Goal: Navigation & Orientation: Find specific page/section

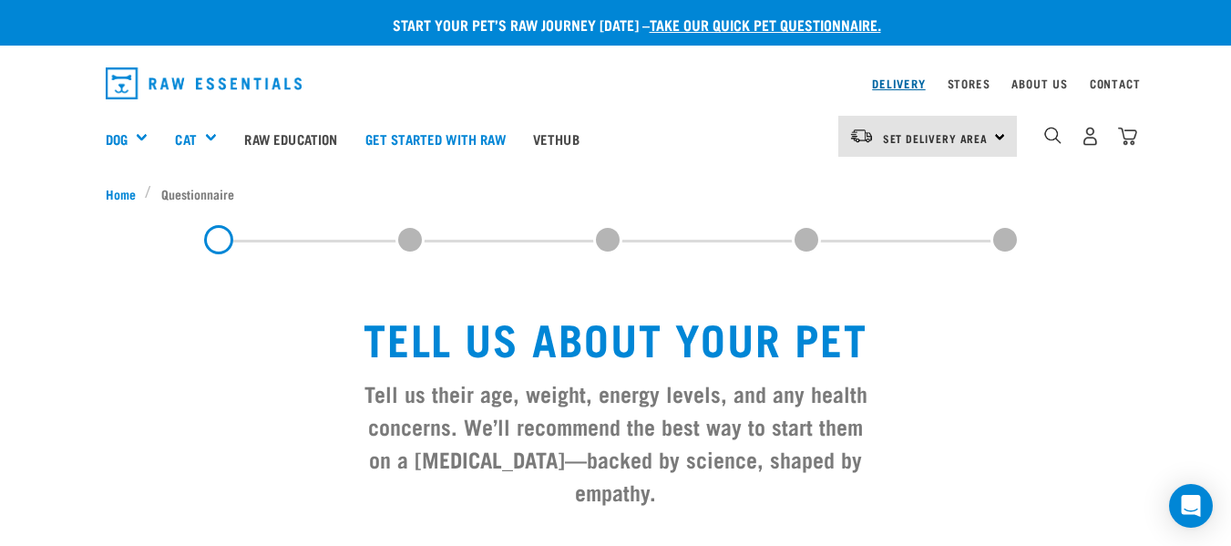
click at [907, 87] on link "Delivery" at bounding box center [898, 83] width 53 height 6
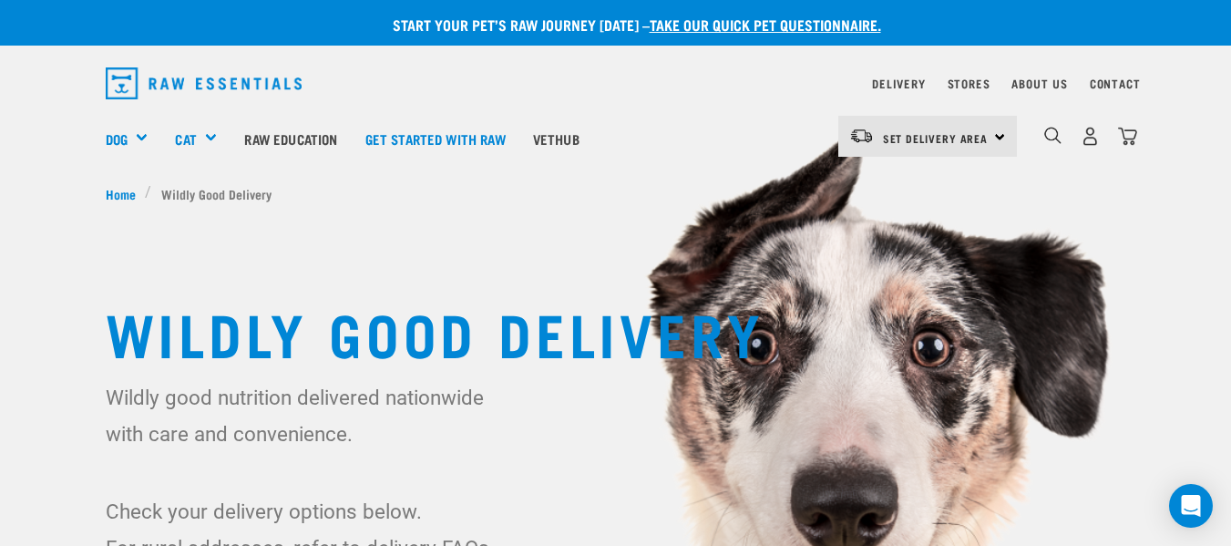
click at [1005, 136] on div "Set Delivery Area North Island South Island" at bounding box center [928, 136] width 179 height 41
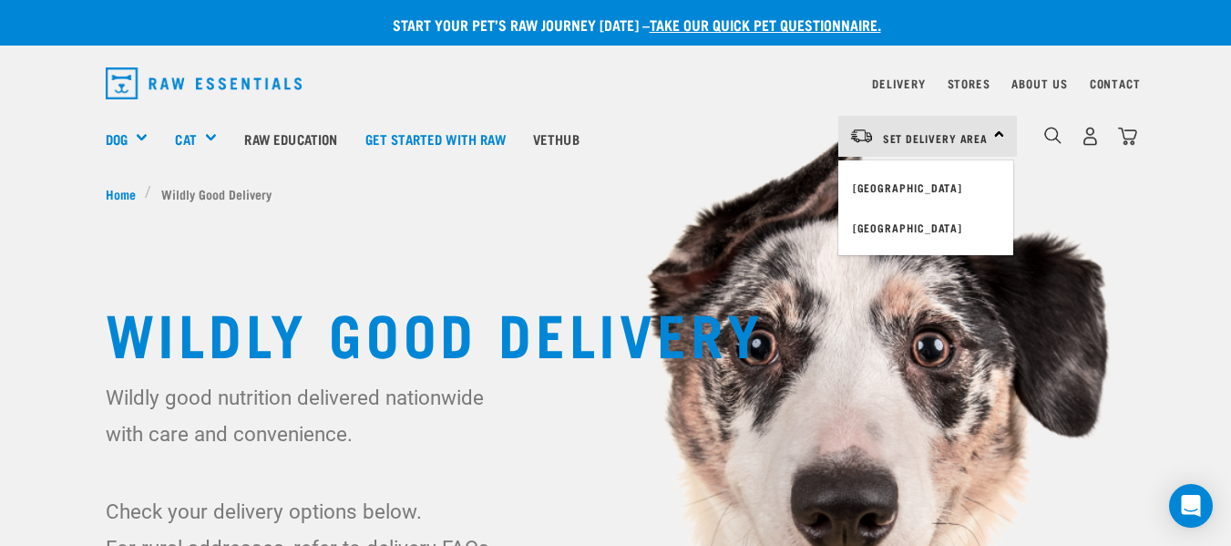
click at [908, 184] on link "[GEOGRAPHIC_DATA]" at bounding box center [926, 188] width 175 height 40
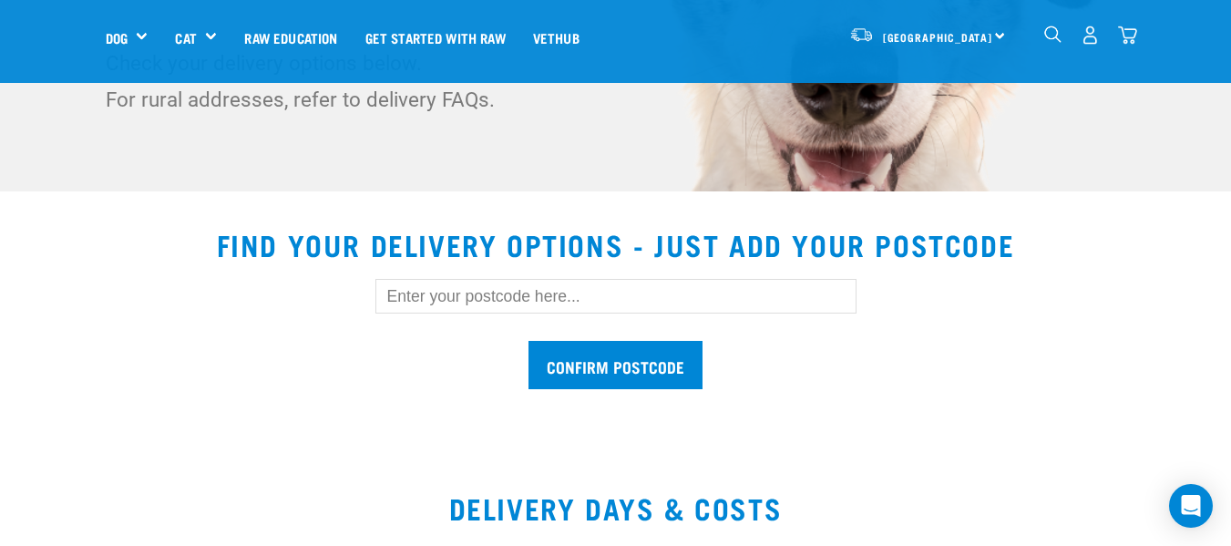
scroll to position [456, 0]
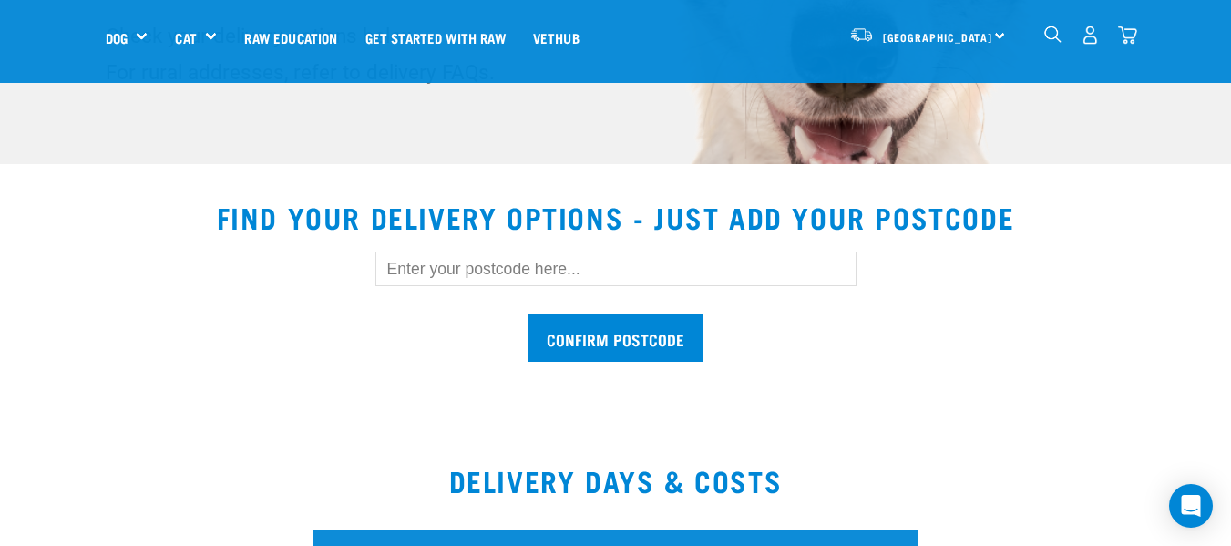
click at [591, 267] on input "text" at bounding box center [616, 269] width 481 height 35
type input "3506"
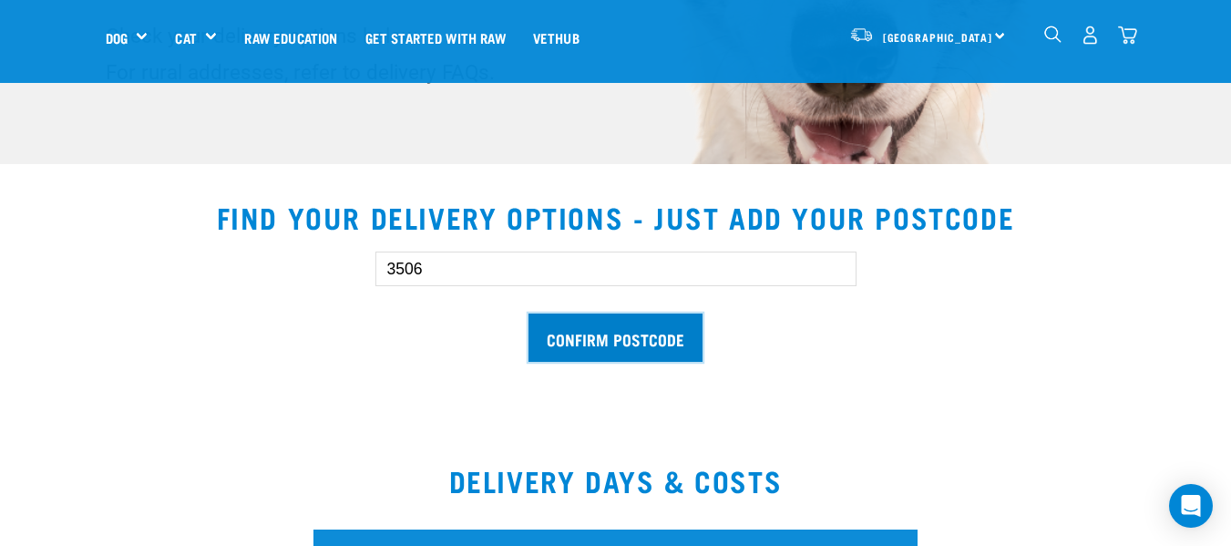
click at [589, 341] on input "Confirm postcode" at bounding box center [616, 338] width 174 height 48
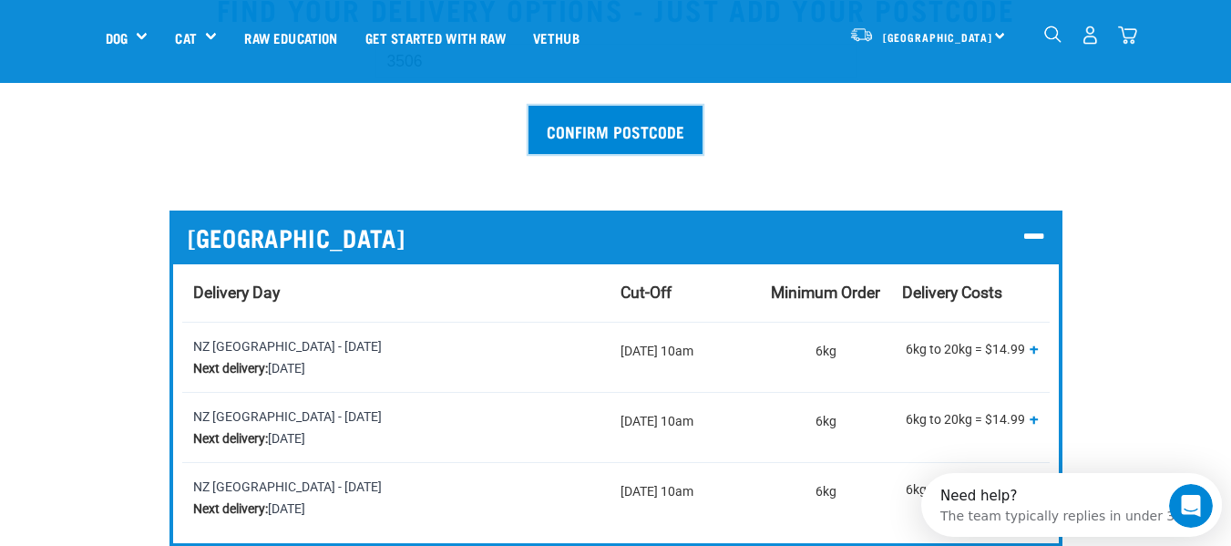
scroll to position [729, 0]
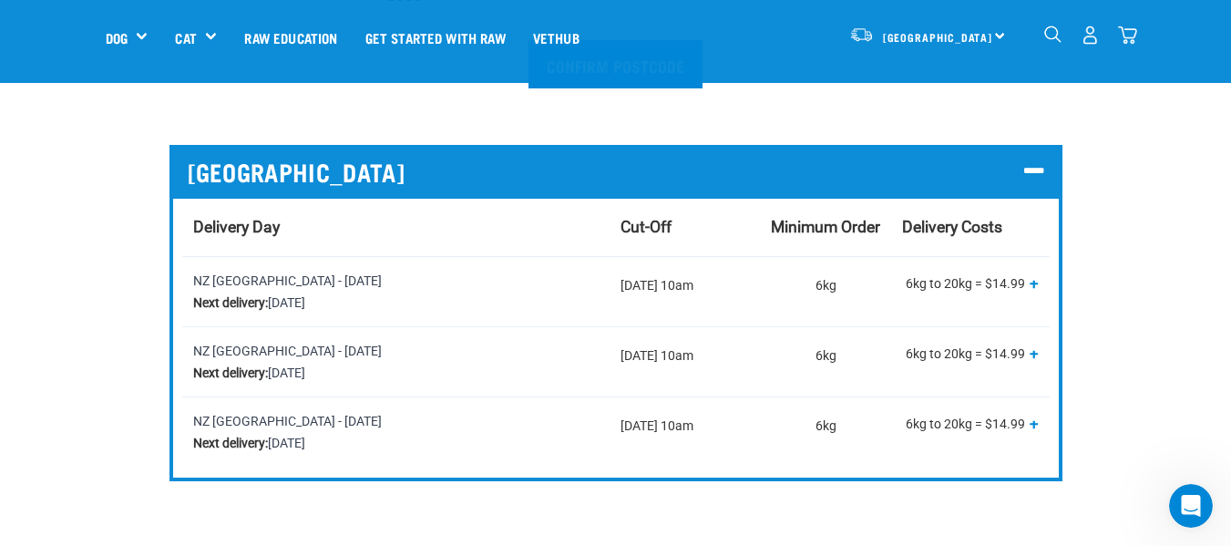
click at [1035, 285] on span "+" at bounding box center [1034, 282] width 9 height 18
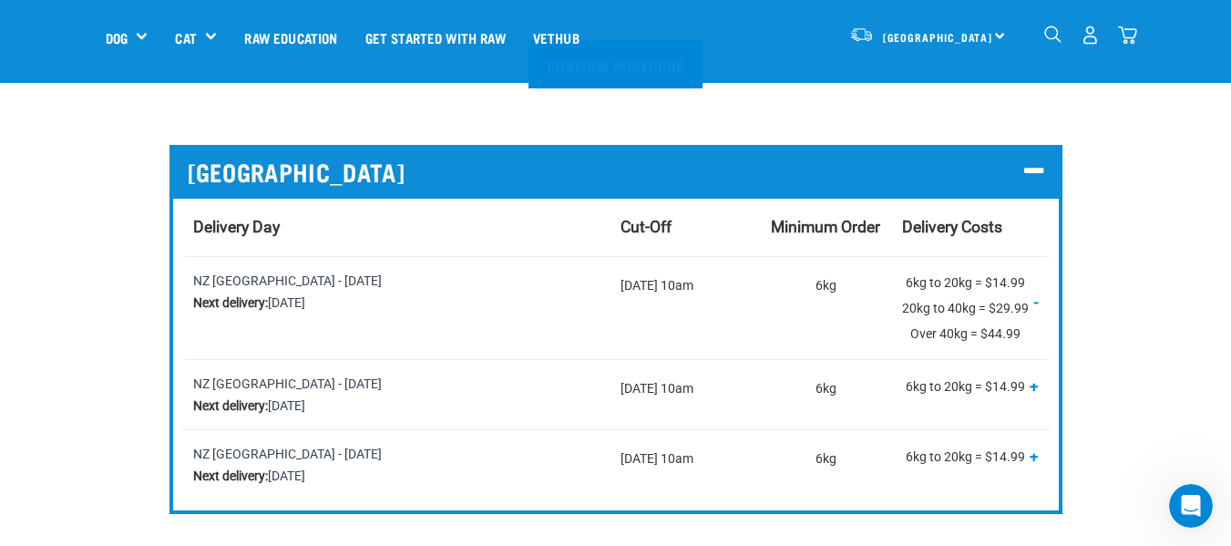
click at [1036, 385] on span "+" at bounding box center [1034, 385] width 9 height 18
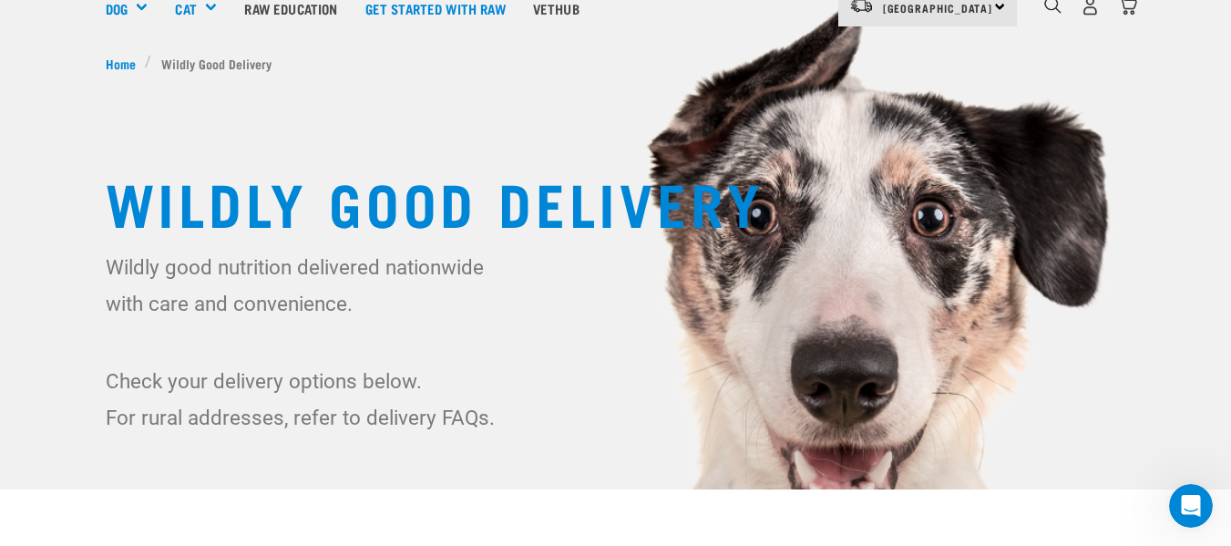
scroll to position [0, 0]
